Goal: Subscribe to service/newsletter

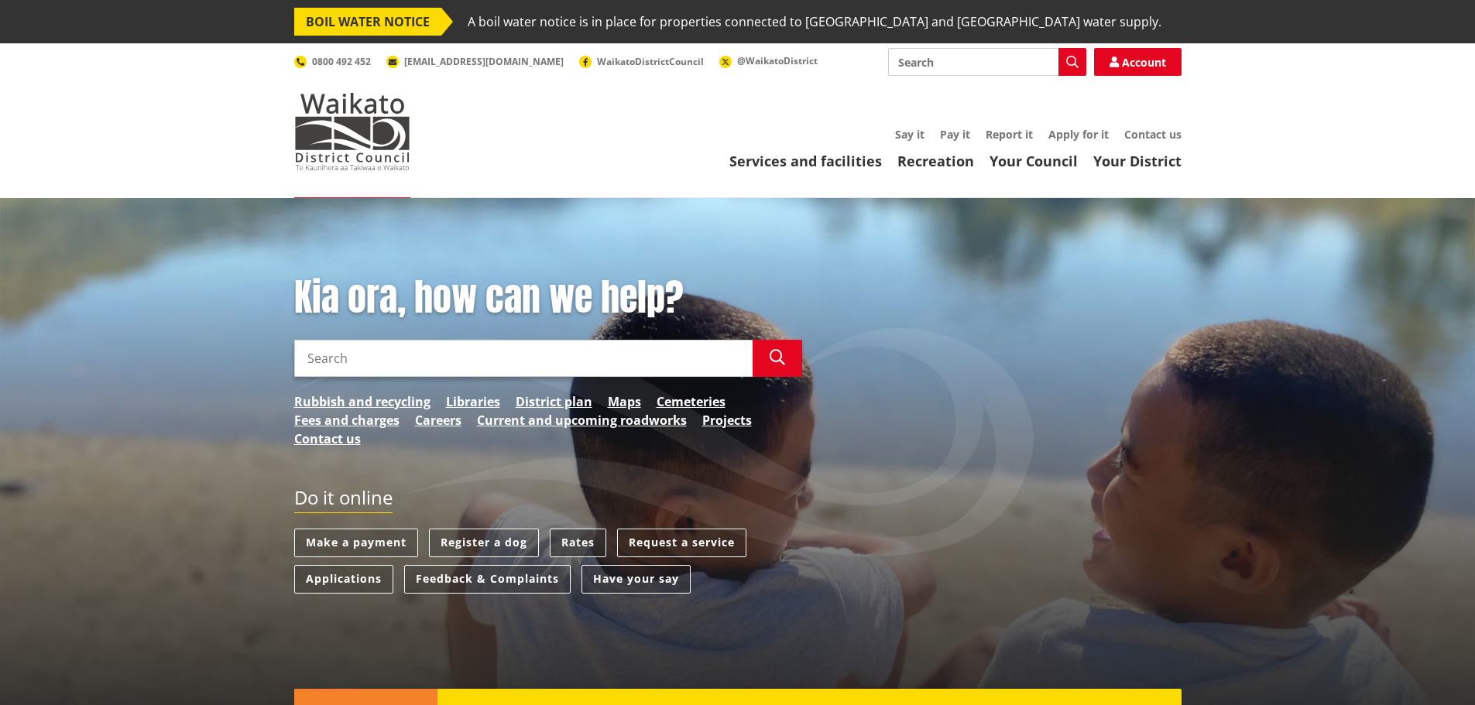
click at [579, 540] on link "Rates" at bounding box center [578, 543] width 57 height 29
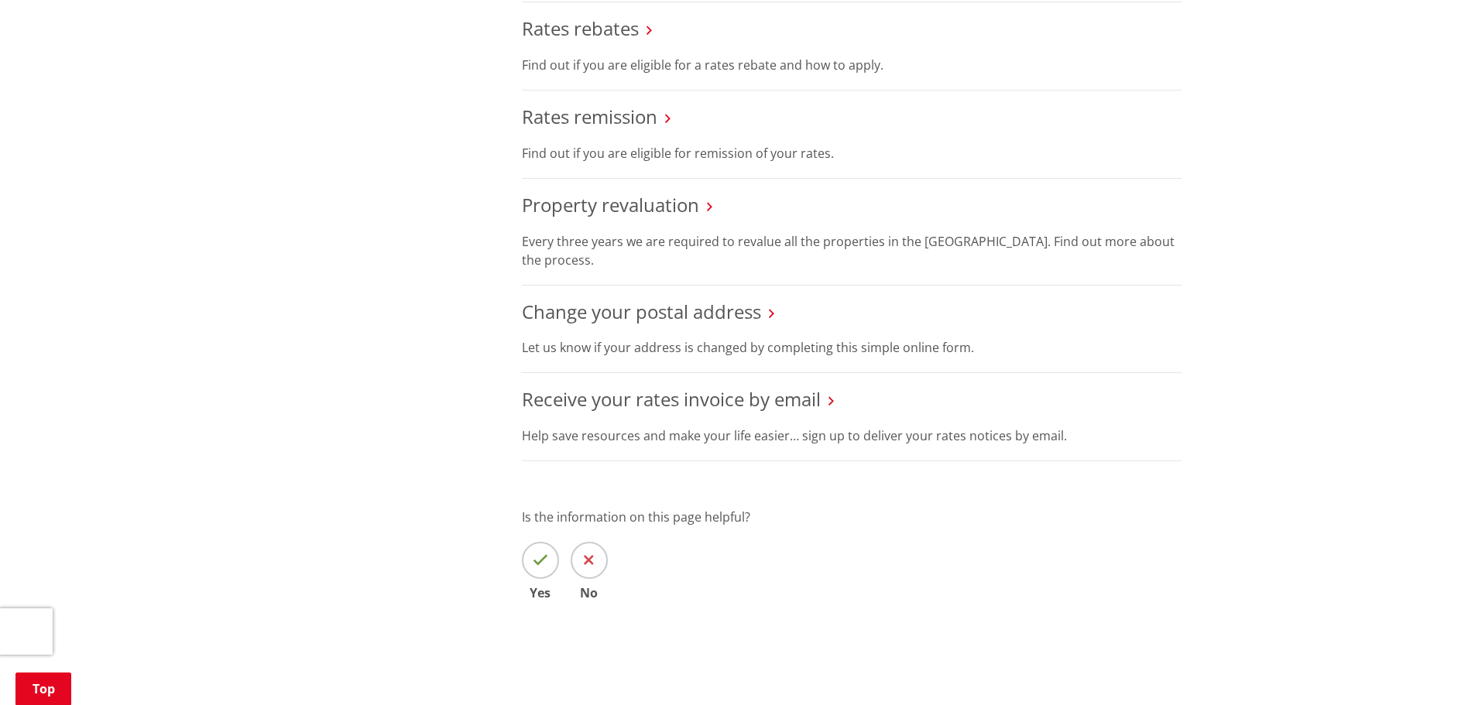
scroll to position [1007, 0]
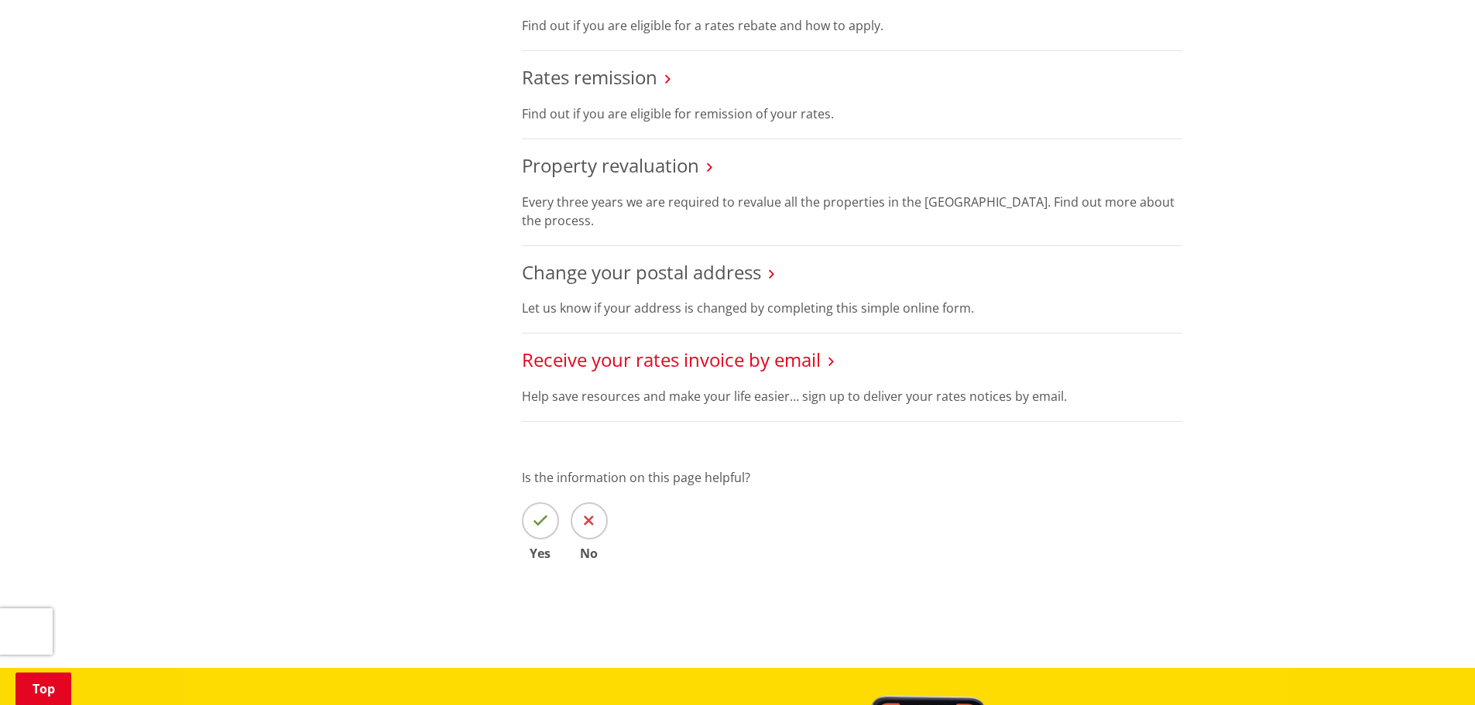
click at [727, 356] on link "Receive your rates invoice by email" at bounding box center [671, 360] width 299 height 26
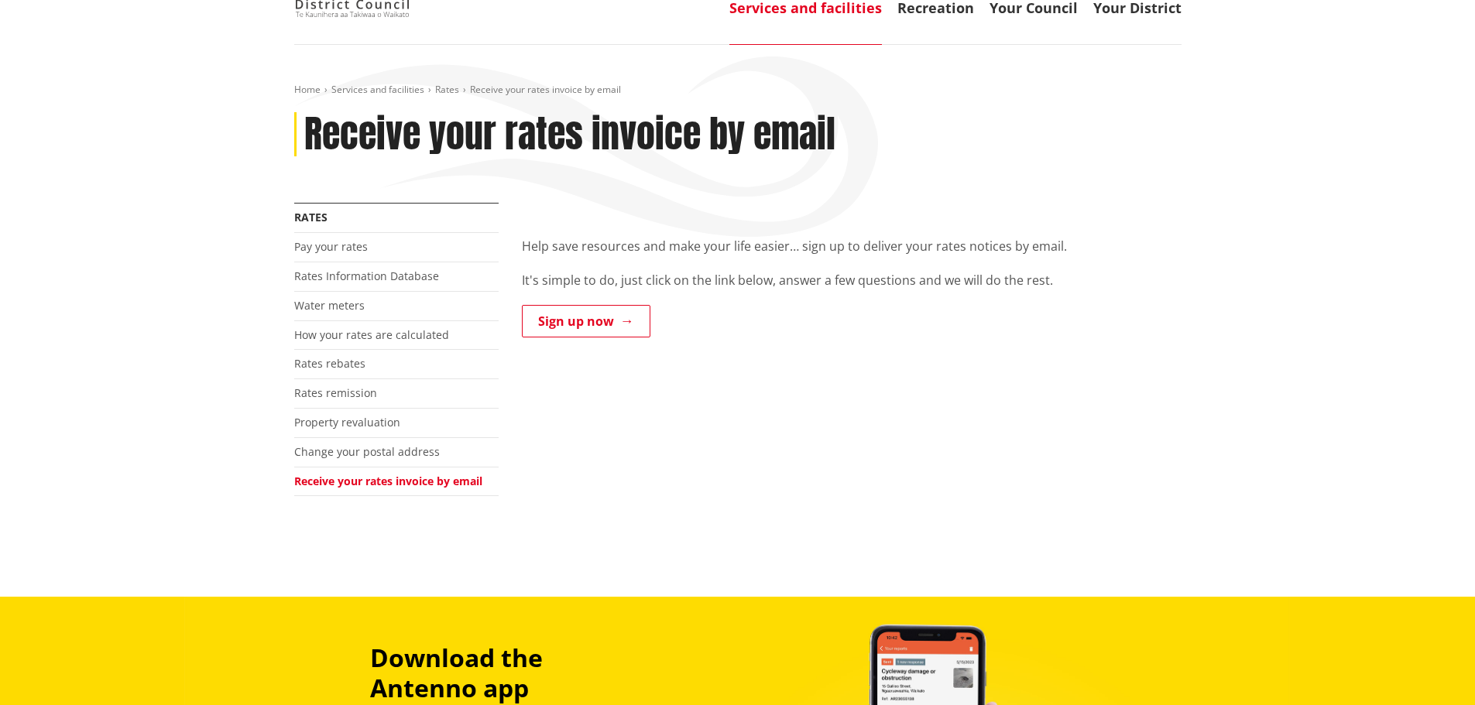
scroll to position [155, 0]
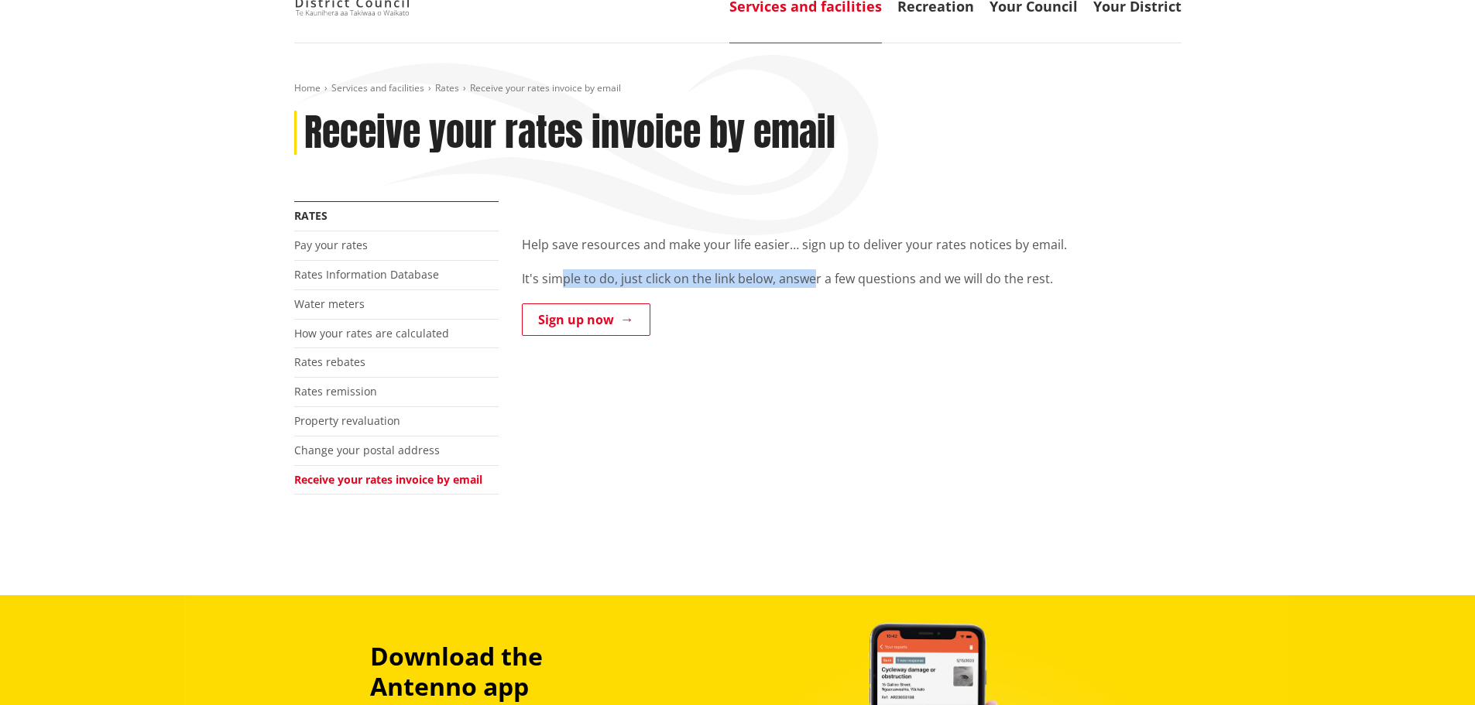
drag, startPoint x: 559, startPoint y: 278, endPoint x: 814, endPoint y: 279, distance: 254.7
click at [814, 279] on p "It's simple to do, just click on the link below, answer a few questions and we …" at bounding box center [852, 278] width 660 height 19
click at [573, 314] on link "Sign up now" at bounding box center [586, 320] width 129 height 33
